Goal: Information Seeking & Learning: Find specific page/section

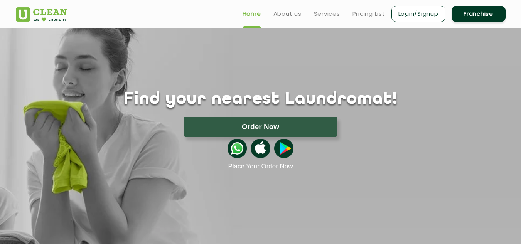
scroll to position [2, 0]
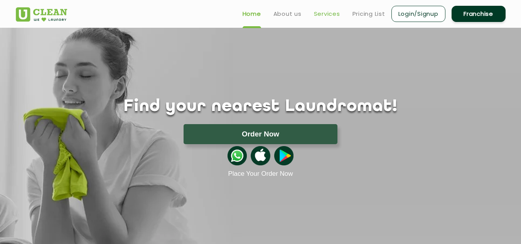
click at [323, 17] on link "Services" at bounding box center [327, 13] width 26 height 9
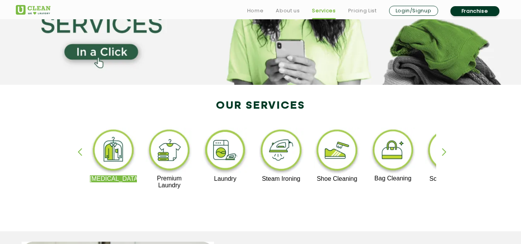
scroll to position [94, 0]
click at [219, 154] on img at bounding box center [225, 151] width 47 height 48
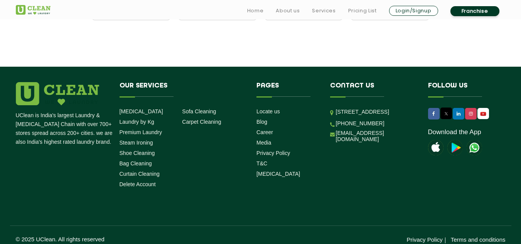
scroll to position [1321, 0]
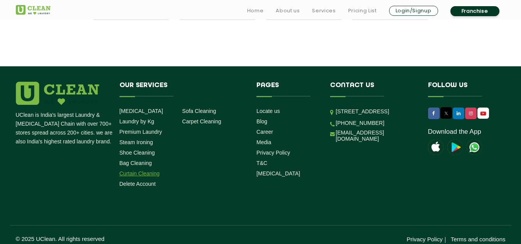
click at [135, 170] on link "Curtain Cleaning" at bounding box center [139, 173] width 40 height 6
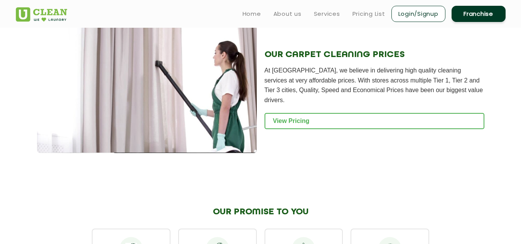
scroll to position [810, 0]
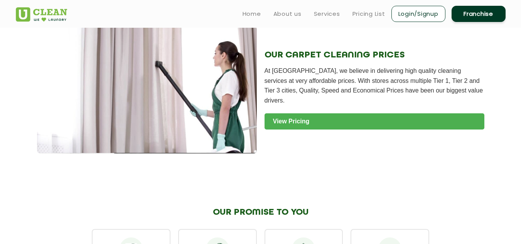
click at [287, 119] on link "View Pricing" at bounding box center [374, 121] width 220 height 16
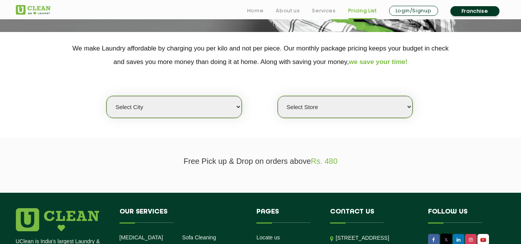
scroll to position [145, 0]
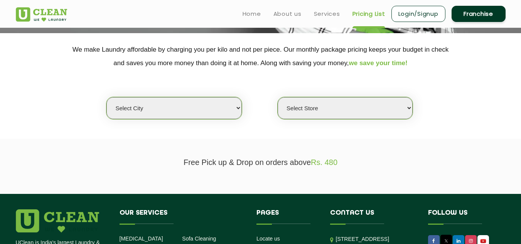
click at [220, 118] on select "Select city" at bounding box center [173, 108] width 135 height 22
click at [202, 108] on select "Select city" at bounding box center [173, 108] width 135 height 22
click at [286, 114] on select "Select Store" at bounding box center [344, 108] width 135 height 22
select select "0"
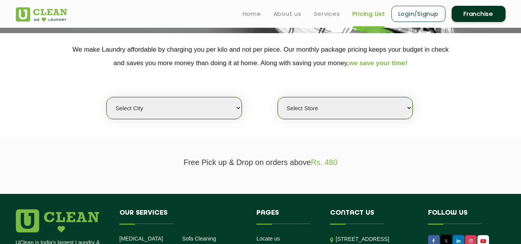
click at [286, 114] on select "Select Store" at bounding box center [344, 108] width 135 height 22
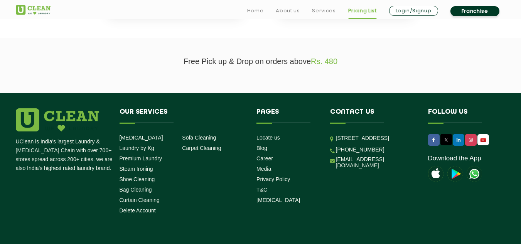
scroll to position [279, 0]
